Goal: Task Accomplishment & Management: Manage account settings

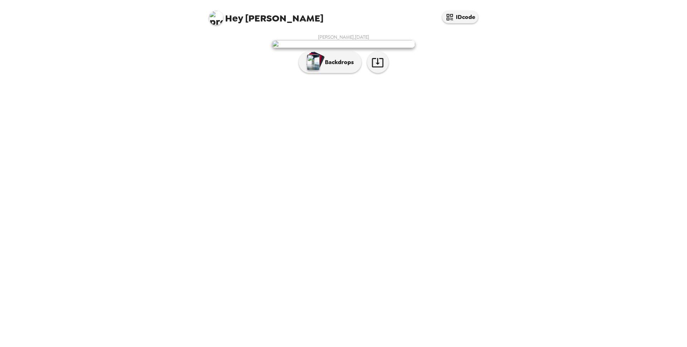
click at [360, 48] on img at bounding box center [343, 44] width 143 height 8
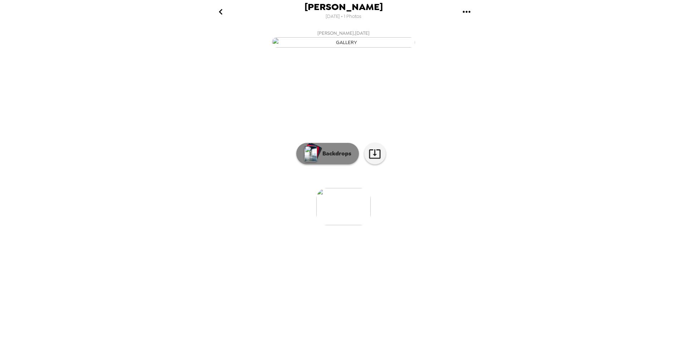
click at [334, 158] on p "Backdrops" at bounding box center [335, 153] width 33 height 9
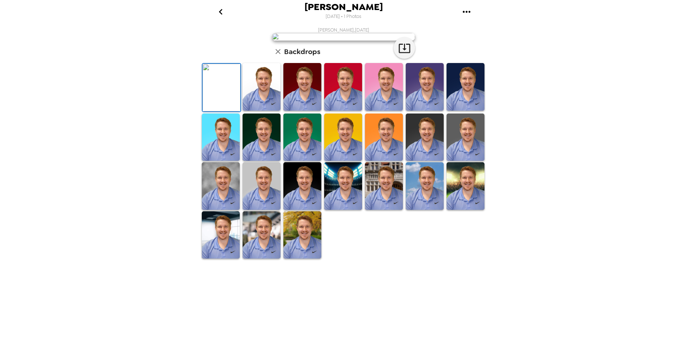
scroll to position [105, 0]
click at [264, 259] on img at bounding box center [262, 235] width 38 height 48
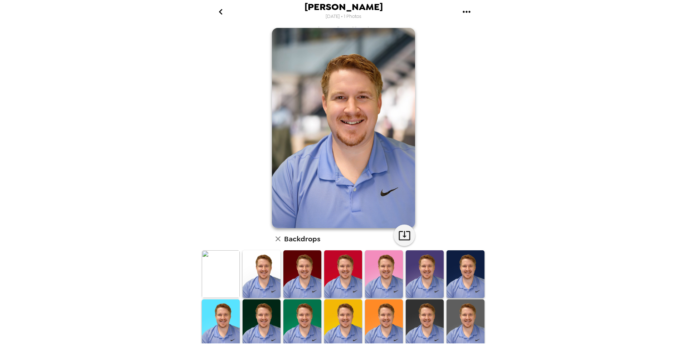
scroll to position [18, 0]
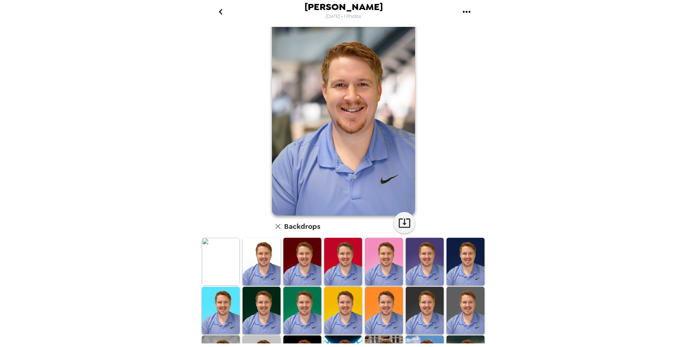
click at [219, 309] on img at bounding box center [221, 311] width 38 height 48
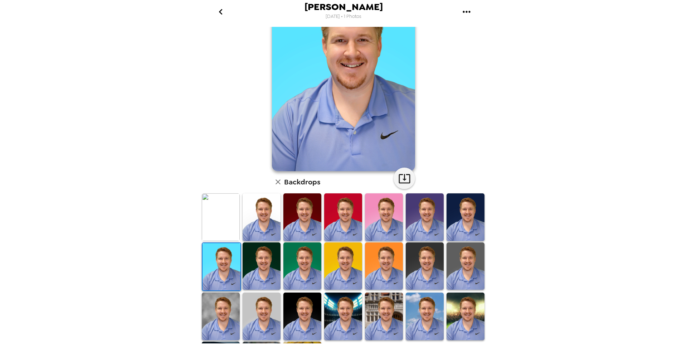
scroll to position [105, 0]
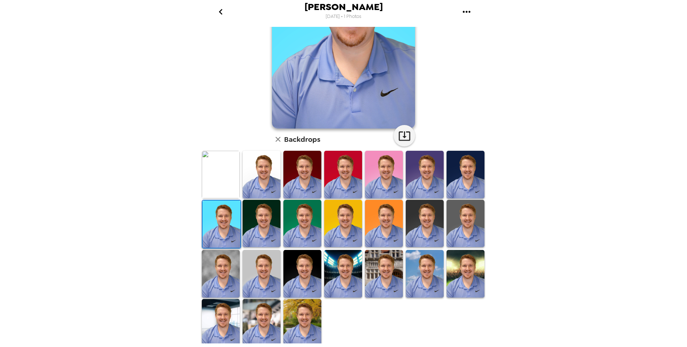
click at [266, 325] on img at bounding box center [262, 323] width 38 height 48
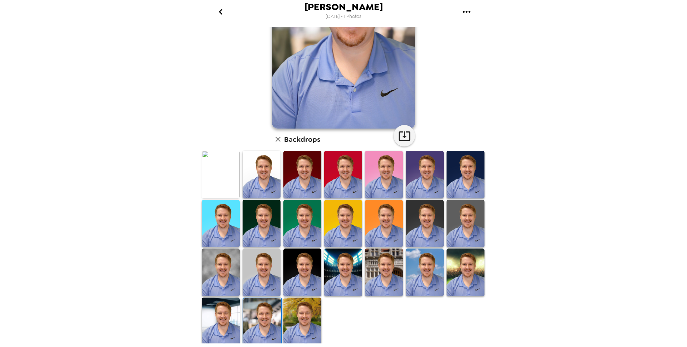
click at [296, 318] on img at bounding box center [303, 321] width 38 height 48
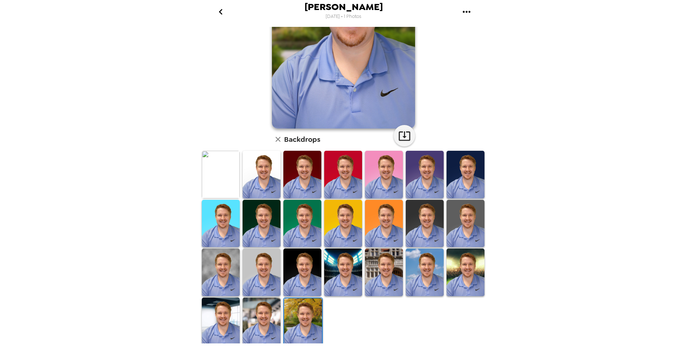
click at [232, 281] on img at bounding box center [221, 272] width 38 height 48
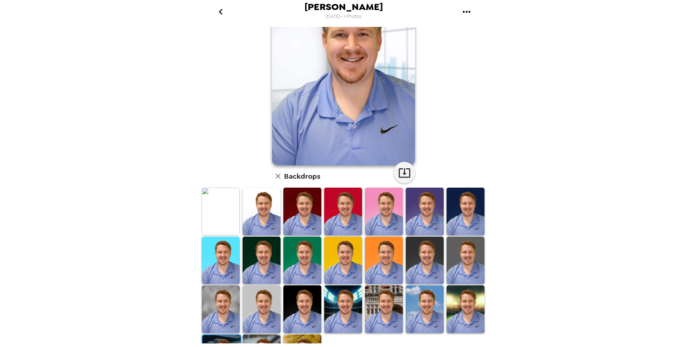
scroll to position [105, 0]
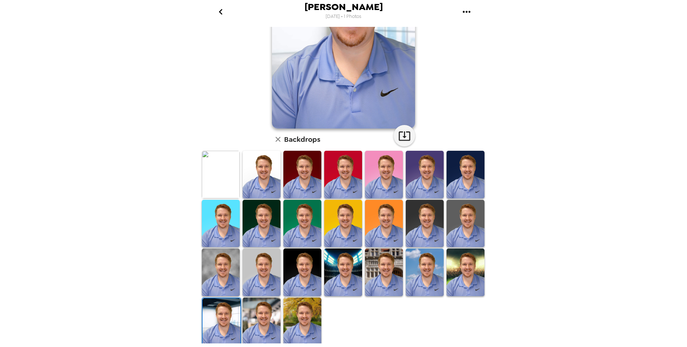
click at [450, 227] on img at bounding box center [466, 223] width 38 height 47
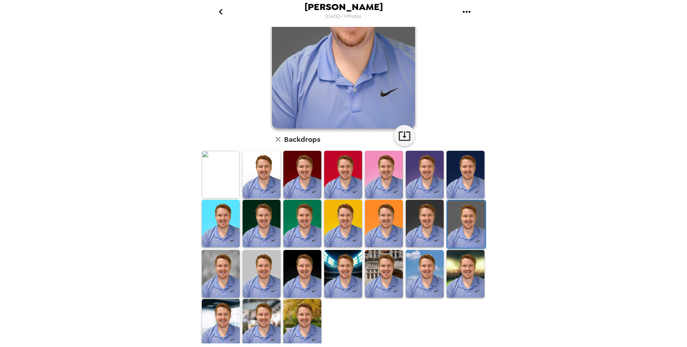
click at [371, 280] on img at bounding box center [384, 273] width 38 height 47
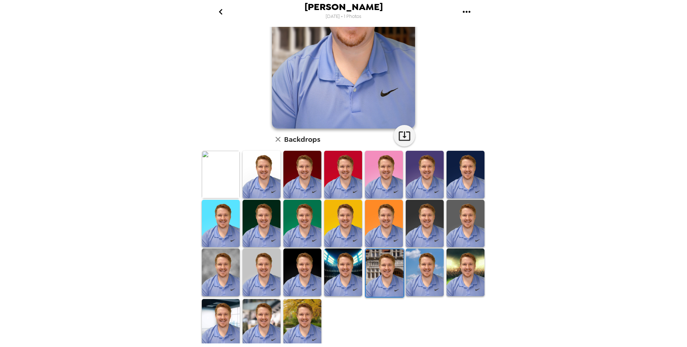
click at [258, 331] on img at bounding box center [262, 322] width 38 height 47
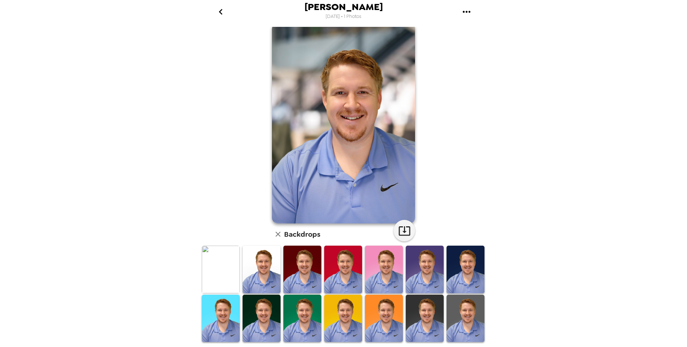
scroll to position [0, 0]
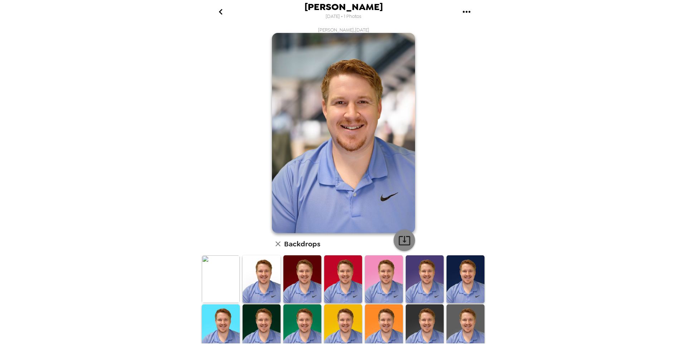
click at [403, 239] on icon "button" at bounding box center [404, 240] width 13 height 13
click at [558, 108] on div "[PERSON_NAME] [DATE] • 1 Photos [PERSON_NAME] , [DATE] Backdrops" at bounding box center [343, 173] width 687 height 347
click at [413, 324] on img at bounding box center [425, 327] width 38 height 47
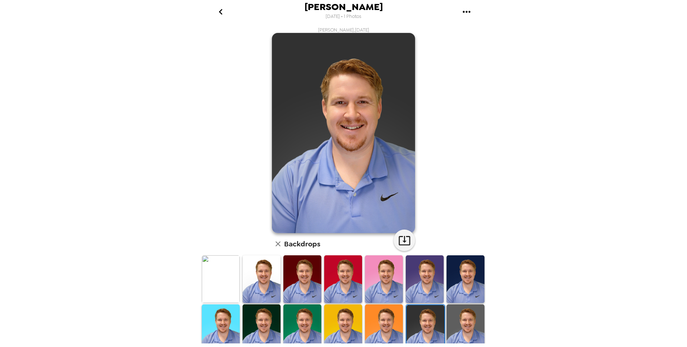
click at [447, 322] on img at bounding box center [466, 327] width 38 height 47
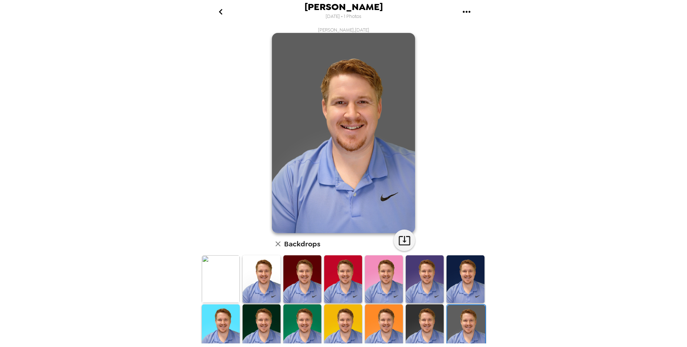
click at [268, 319] on img at bounding box center [262, 327] width 38 height 47
